Goal: Task Accomplishment & Management: Use online tool/utility

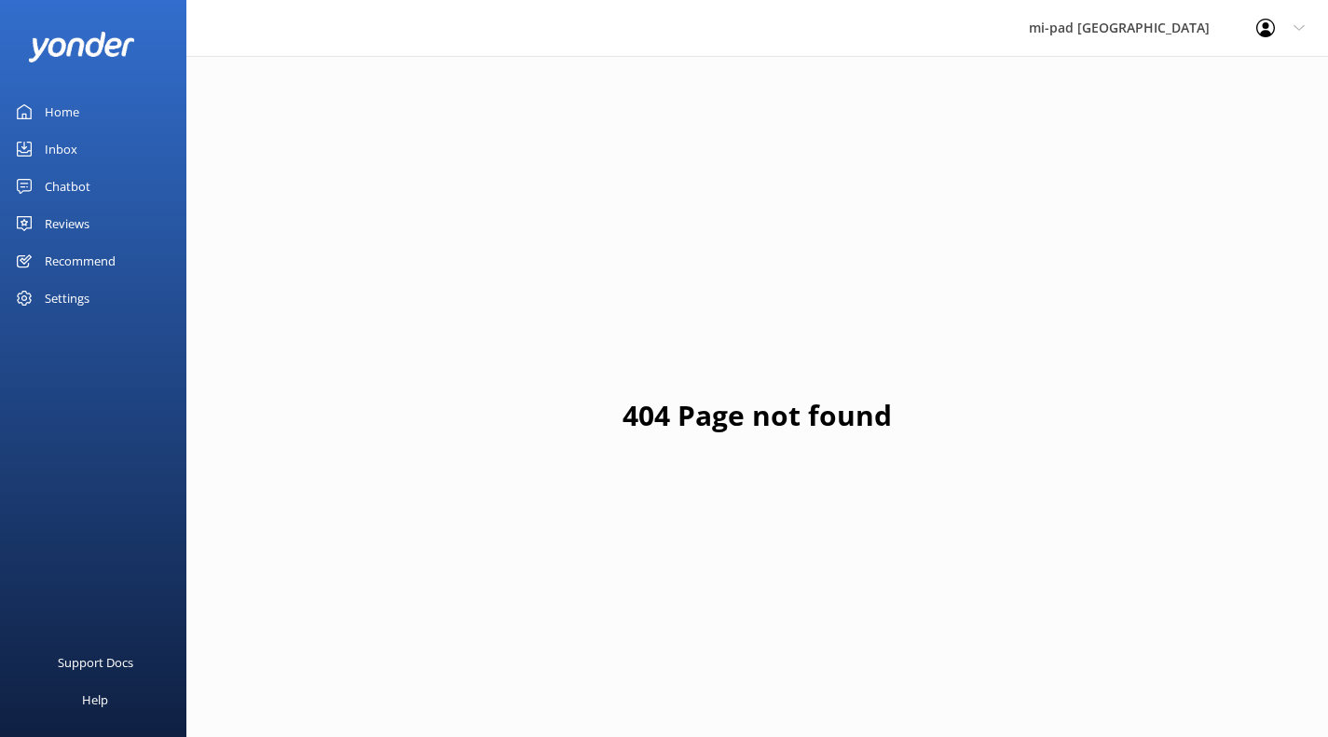
click at [52, 190] on div "Chatbot" at bounding box center [68, 186] width 46 height 37
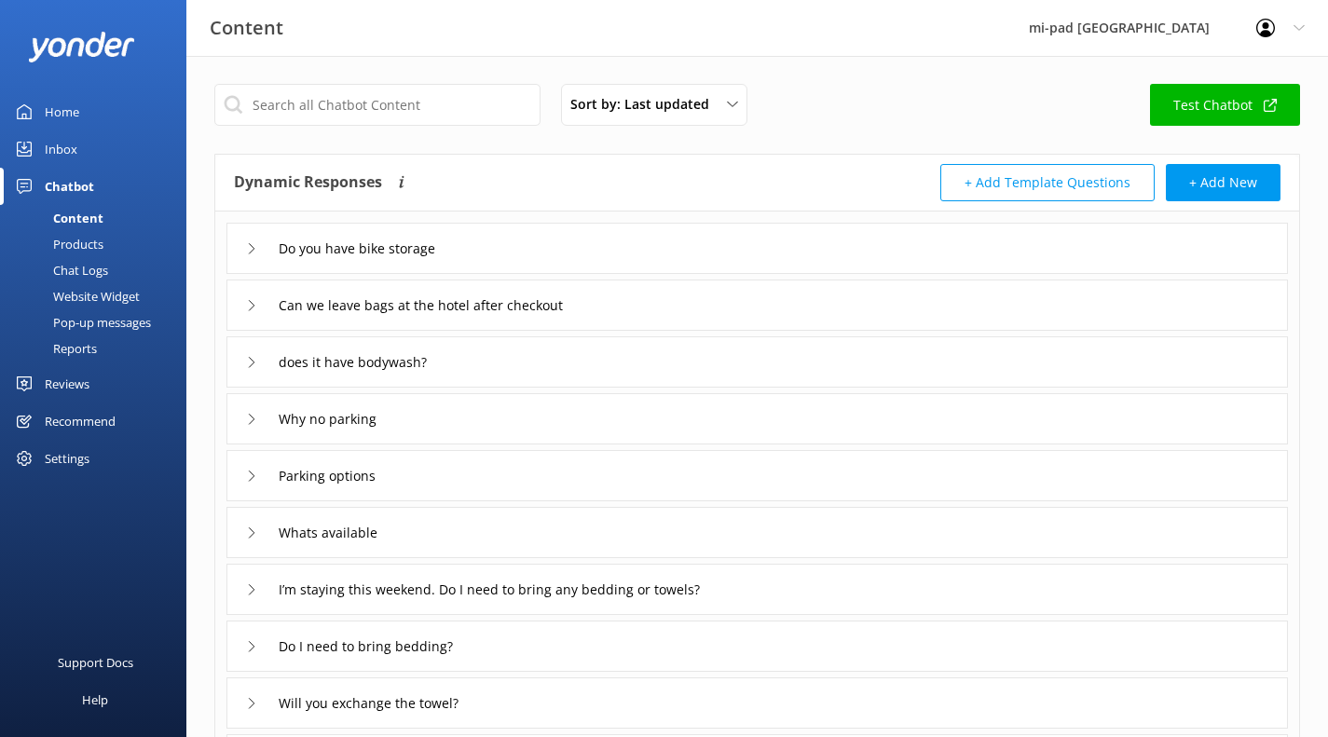
click at [87, 272] on div "Chat Logs" at bounding box center [59, 270] width 97 height 26
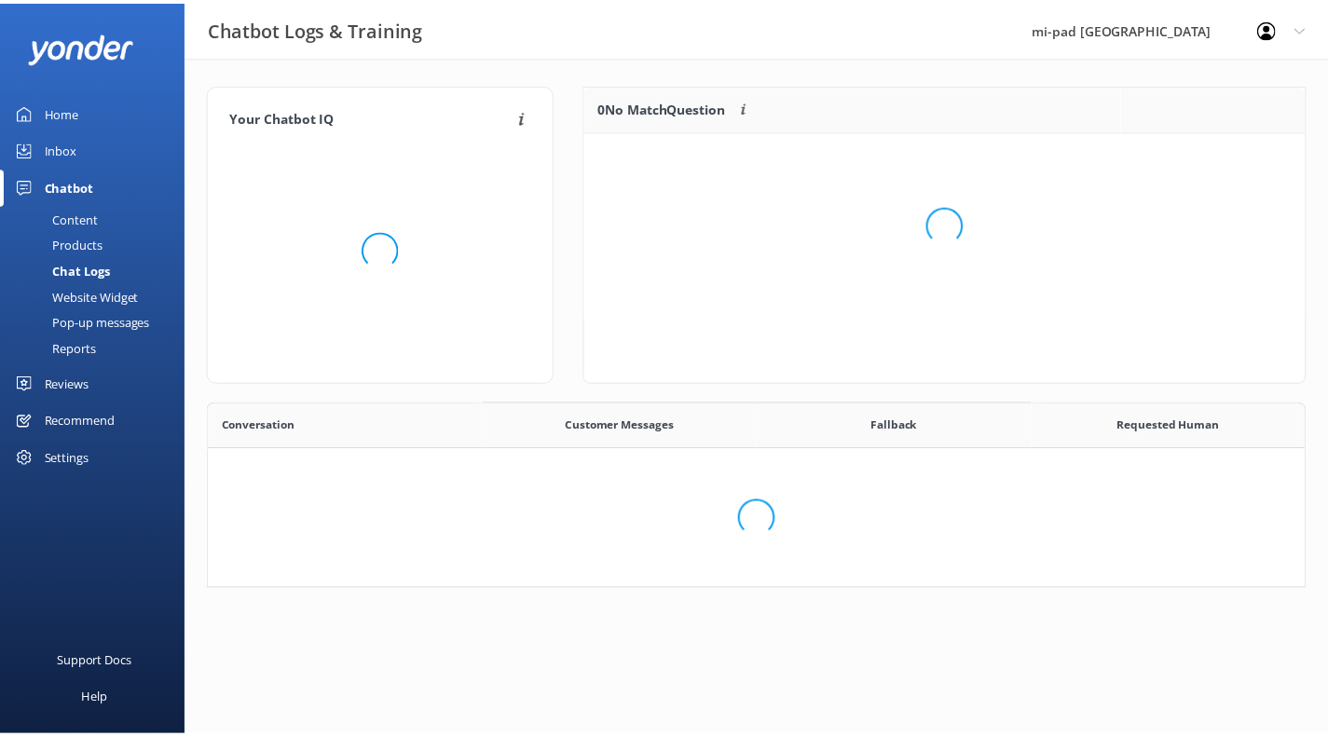
scroll to position [80, 706]
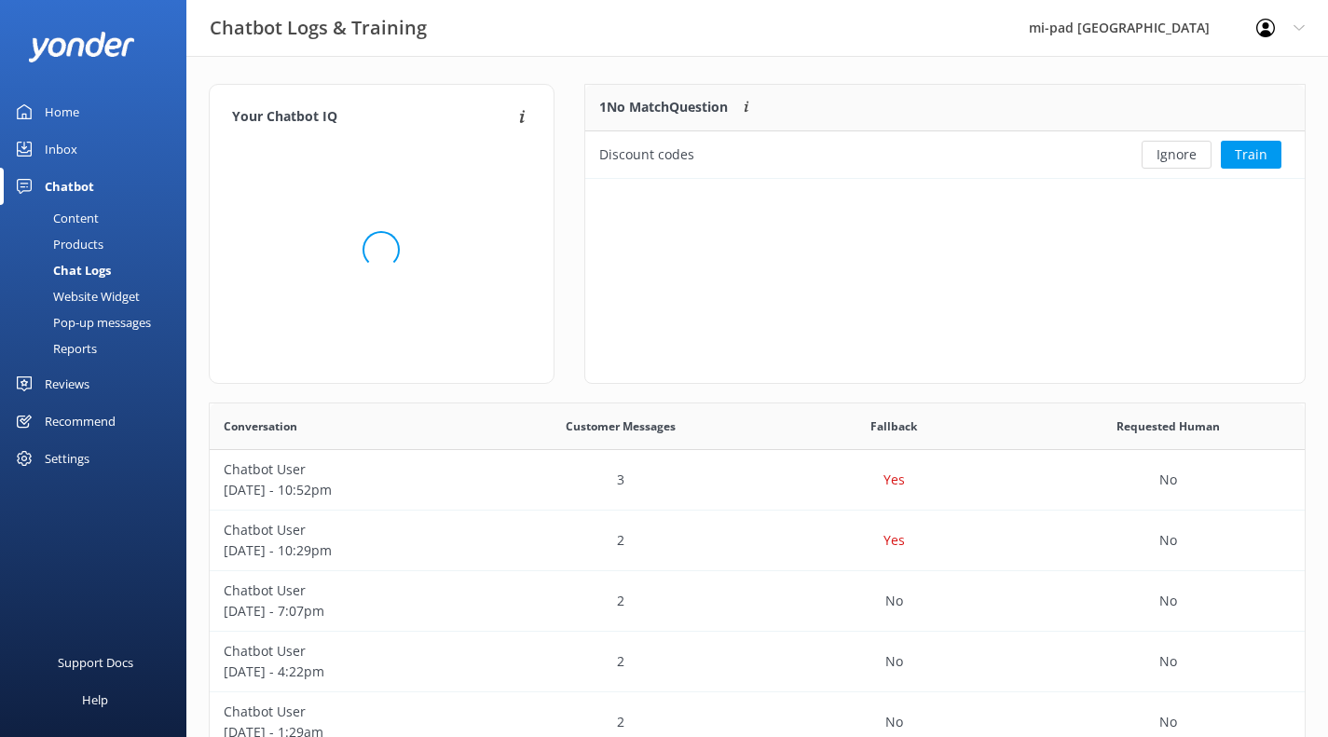
click at [88, 242] on div "Products" at bounding box center [57, 244] width 92 height 26
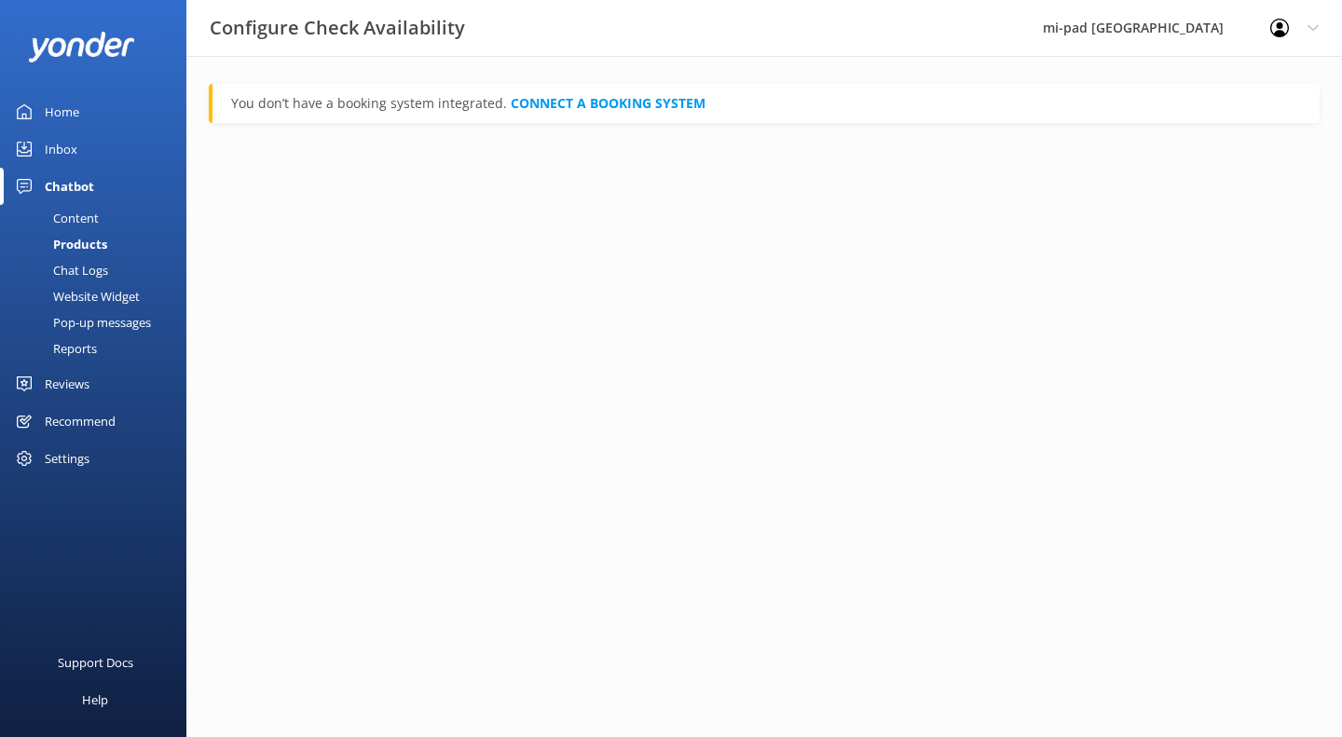
click at [85, 263] on div "Chat Logs" at bounding box center [59, 270] width 97 height 26
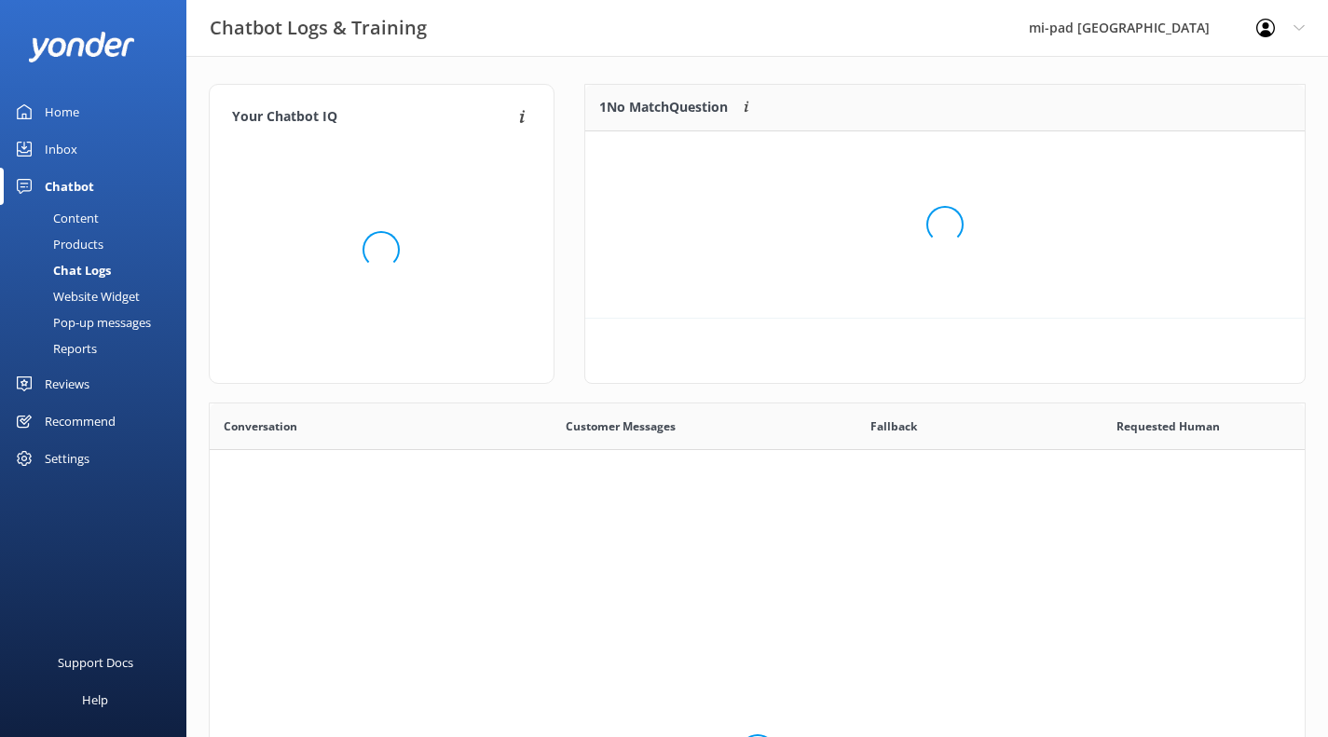
scroll to position [640, 1081]
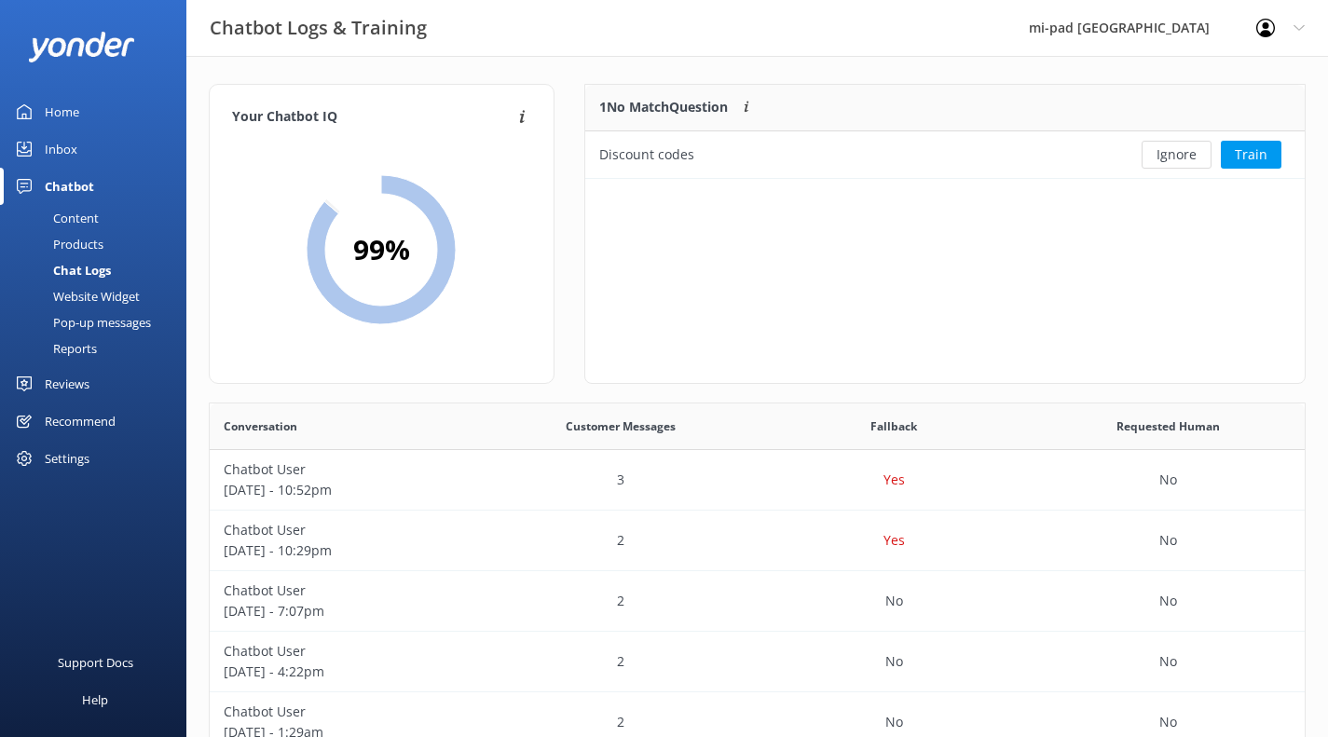
click at [1200, 160] on button "Ignore" at bounding box center [1177, 155] width 70 height 28
